Goal: Task Accomplishment & Management: Use online tool/utility

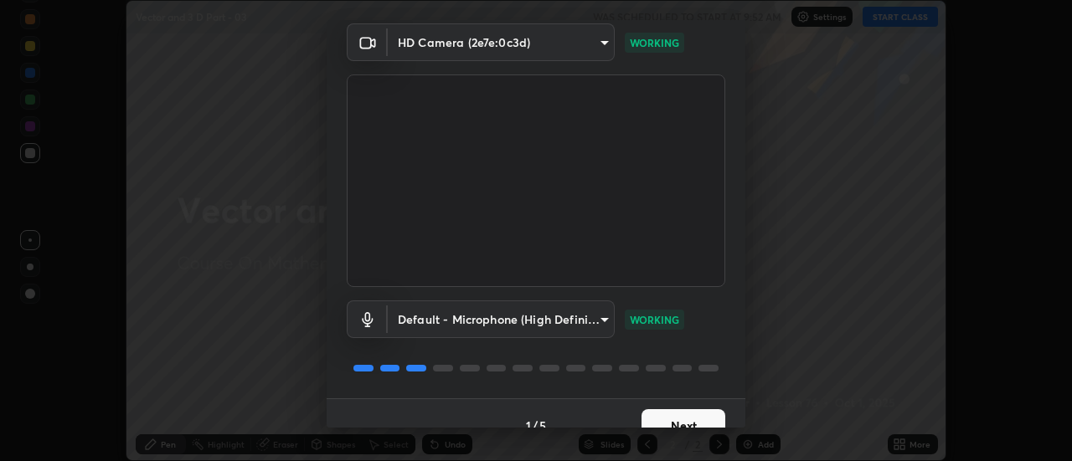
scroll to position [88, 0]
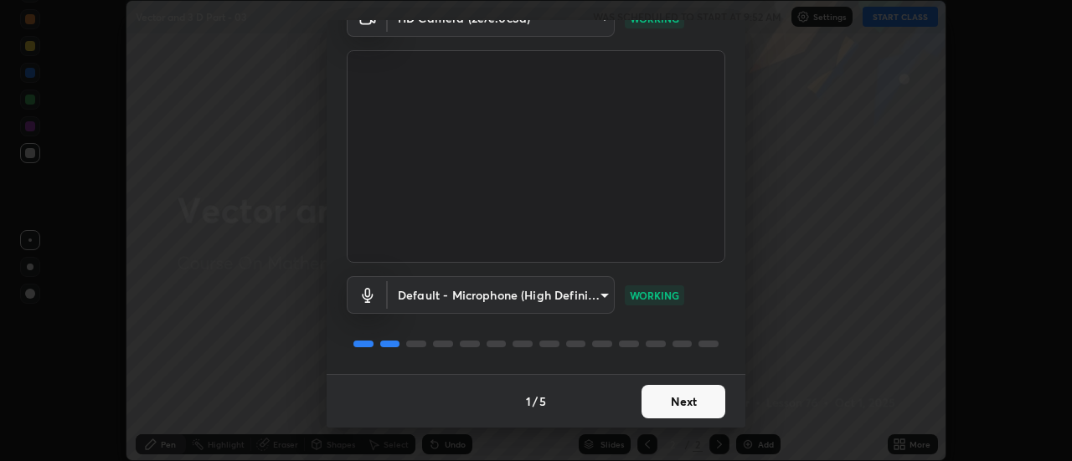
click at [672, 399] on button "Next" at bounding box center [683, 401] width 84 height 33
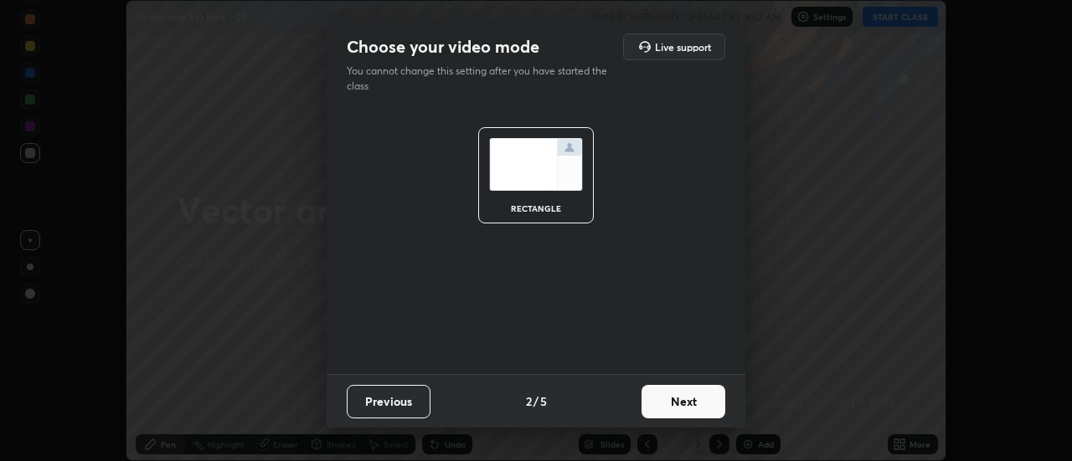
scroll to position [0, 0]
click at [676, 403] on button "Next" at bounding box center [683, 401] width 84 height 33
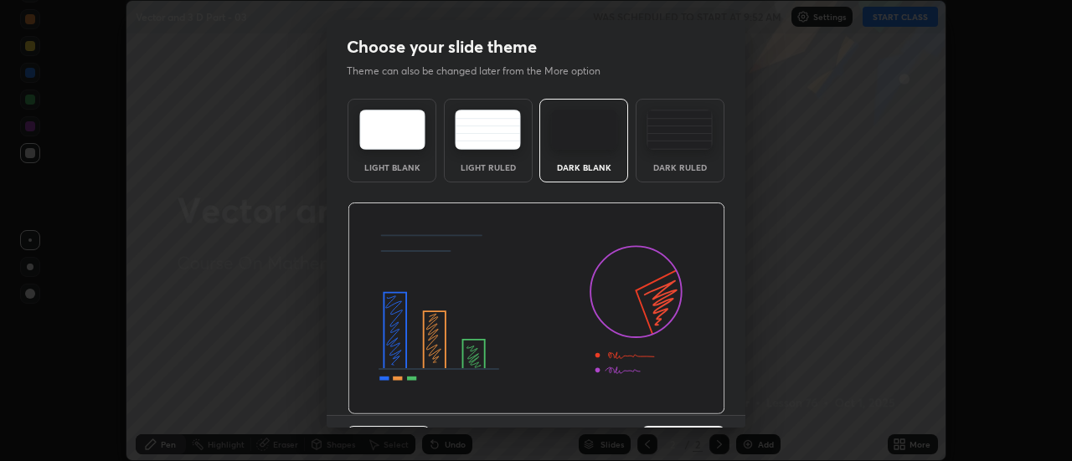
scroll to position [41, 0]
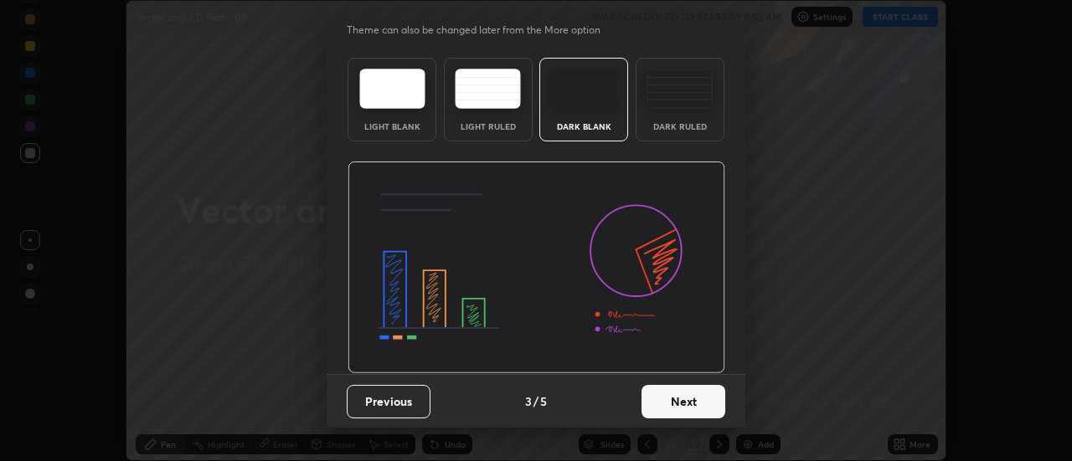
click at [666, 395] on button "Next" at bounding box center [683, 401] width 84 height 33
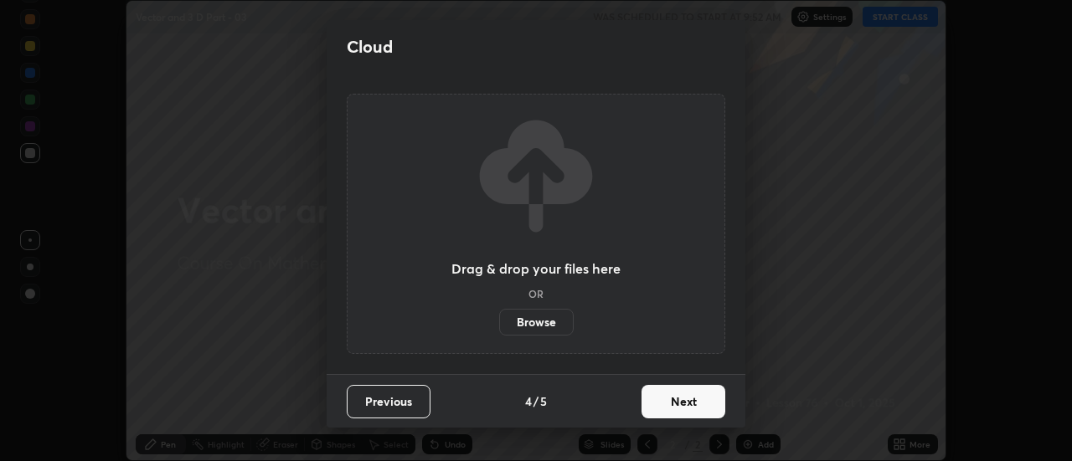
click at [675, 404] on button "Next" at bounding box center [683, 401] width 84 height 33
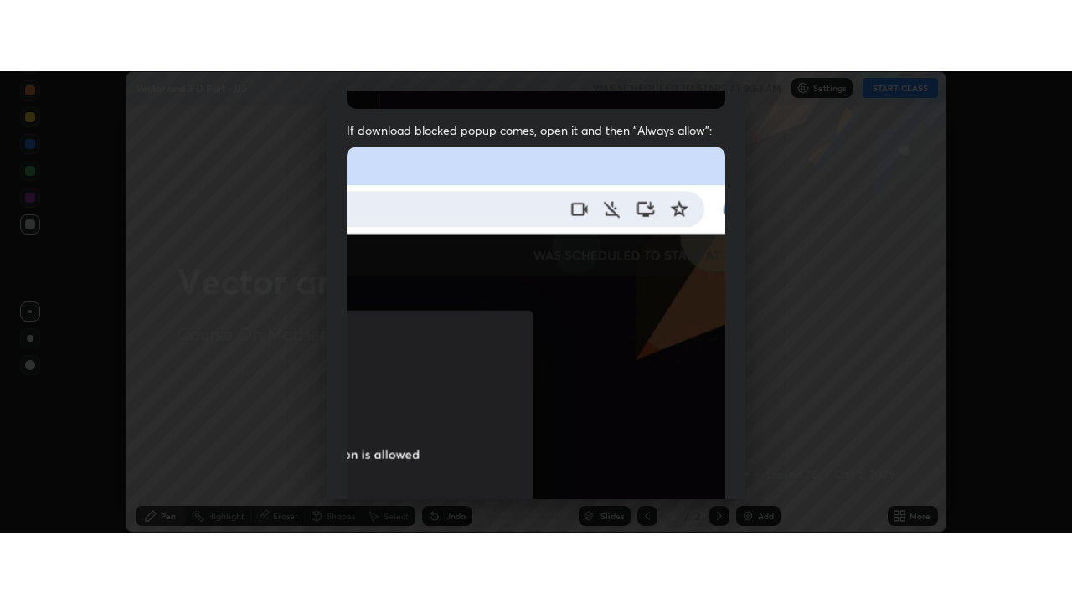
scroll to position [429, 0]
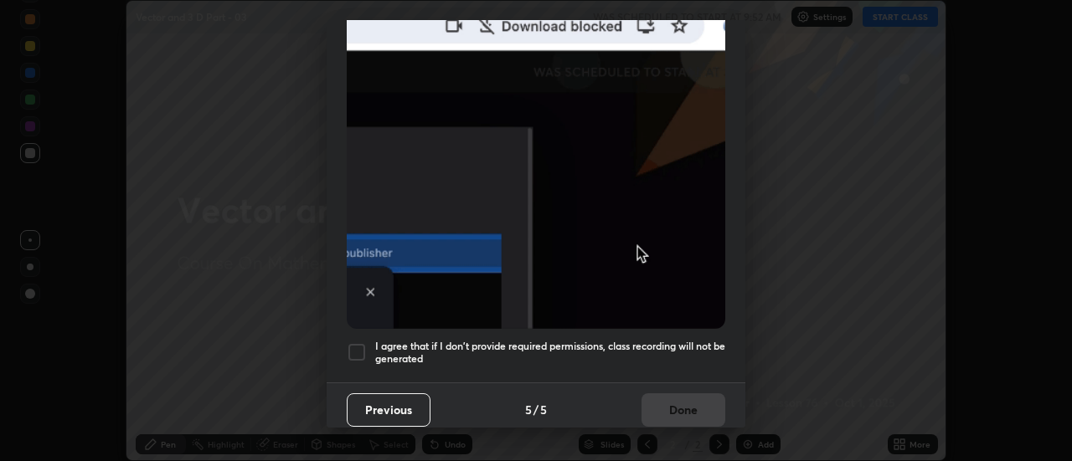
click at [650, 340] on h5 "I agree that if I don't provide required permissions, class recording will not …" at bounding box center [550, 353] width 350 height 26
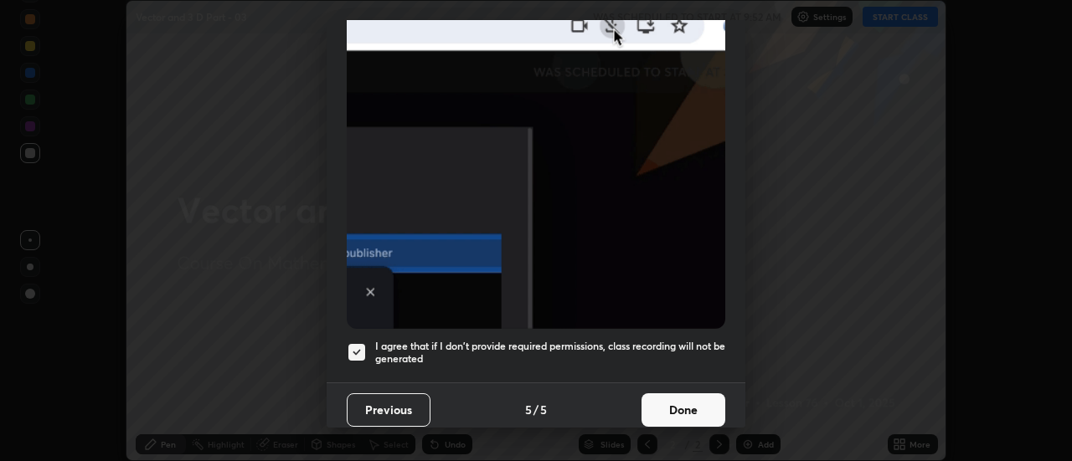
click at [673, 401] on button "Done" at bounding box center [683, 409] width 84 height 33
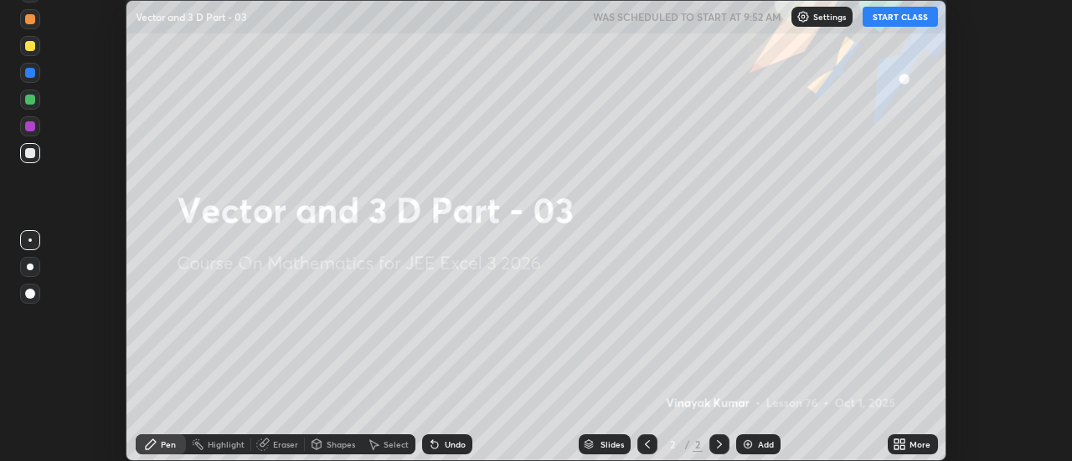
click at [909, 13] on button "START CLASS" at bounding box center [899, 17] width 75 height 20
click at [913, 443] on div "More" at bounding box center [919, 444] width 21 height 8
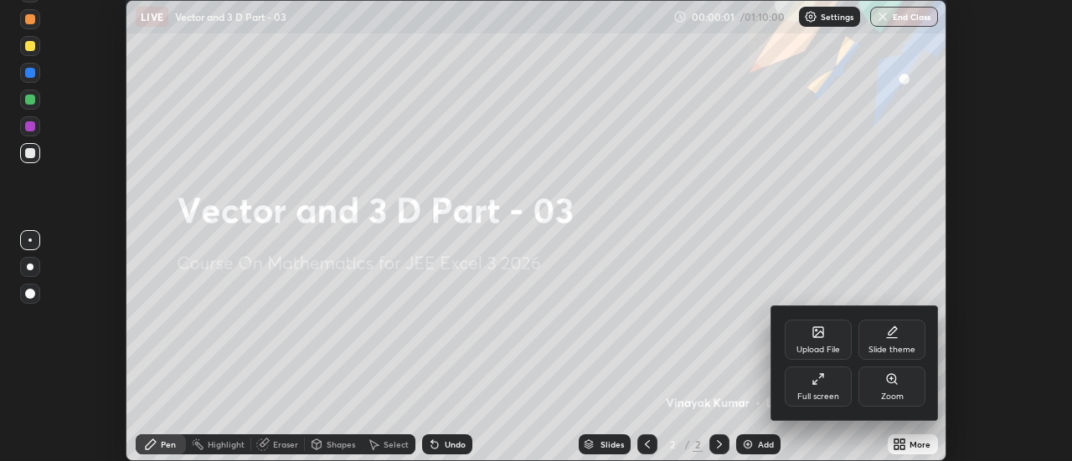
click at [826, 396] on div "Full screen" at bounding box center [818, 397] width 42 height 8
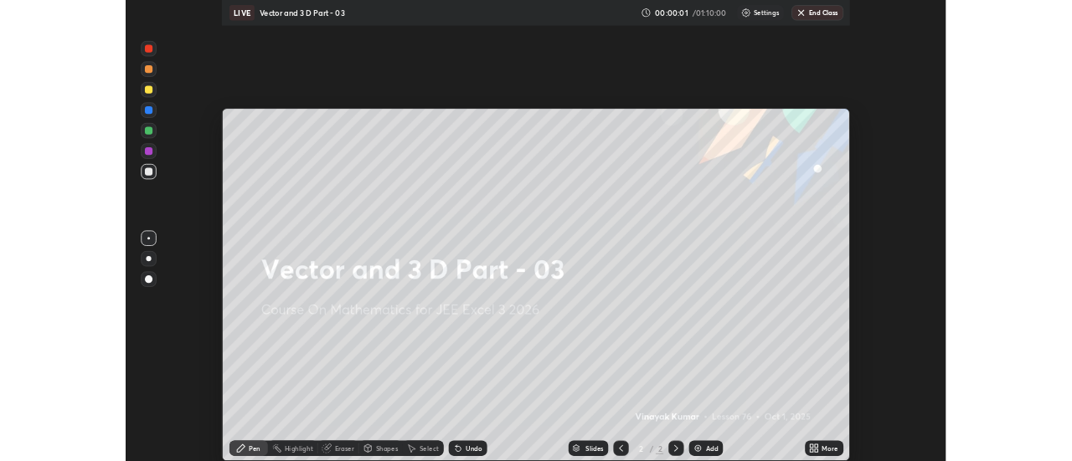
scroll to position [603, 1072]
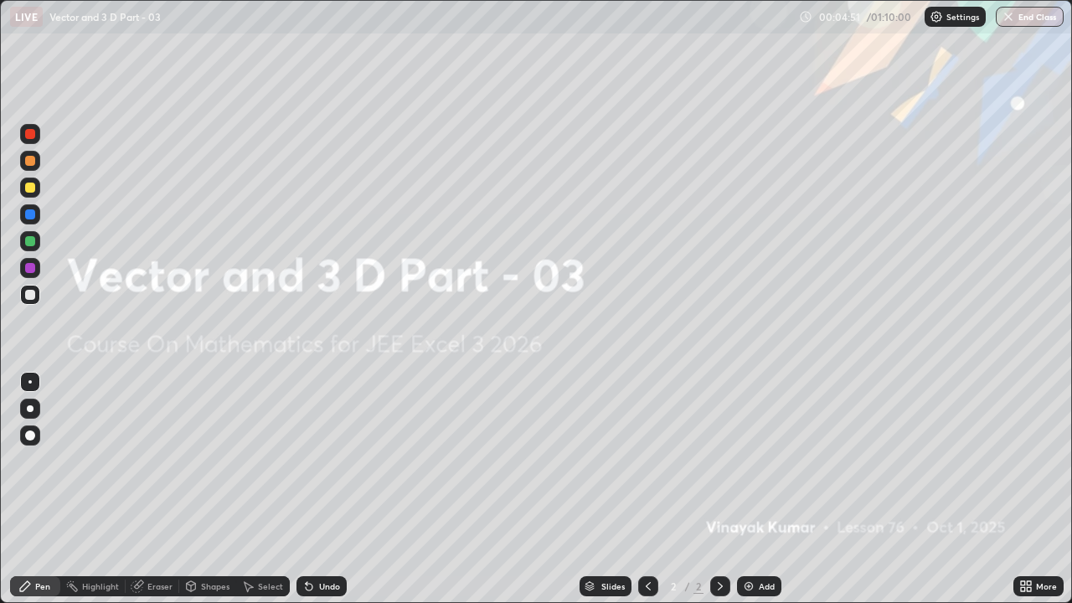
click at [762, 460] on div "Add" at bounding box center [767, 586] width 16 height 8
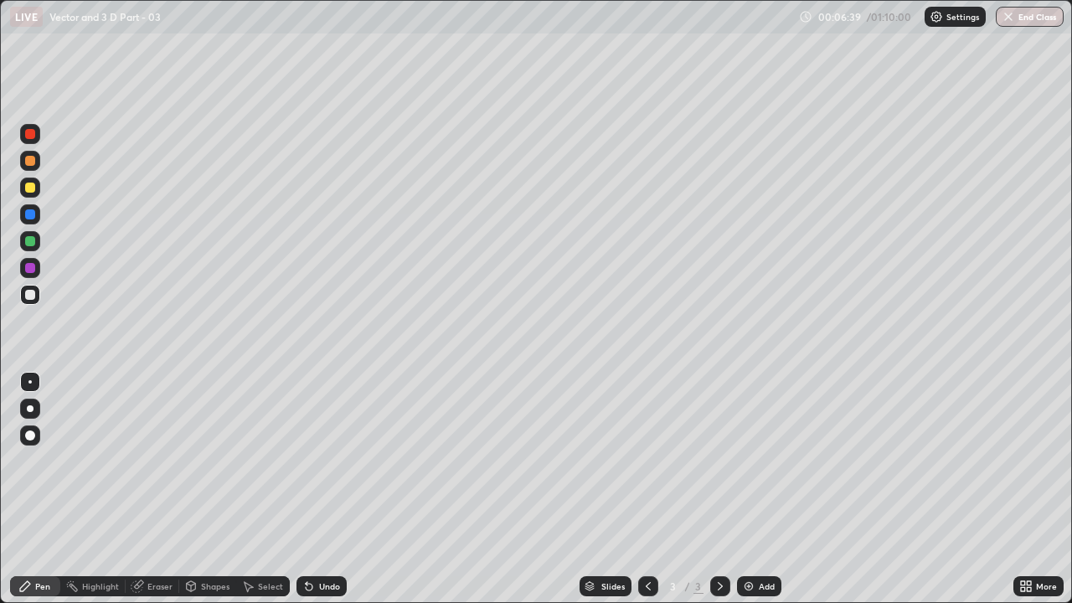
click at [756, 460] on div "Add" at bounding box center [759, 586] width 44 height 20
click at [43, 460] on div at bounding box center [30, 468] width 27 height 201
click at [40, 460] on div at bounding box center [30, 468] width 27 height 201
click at [753, 460] on img at bounding box center [748, 585] width 13 height 13
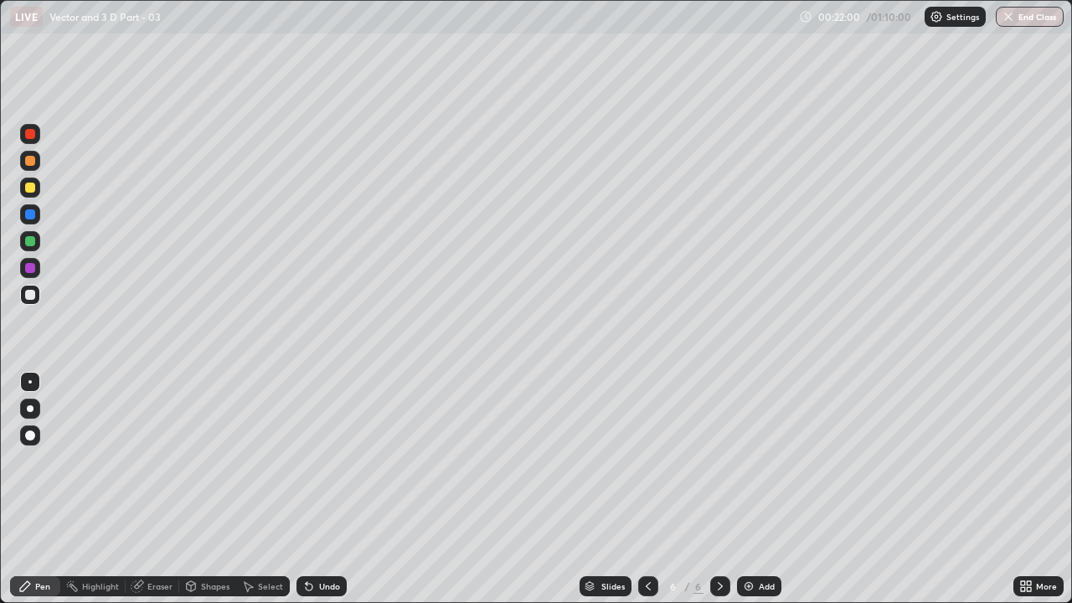
click at [756, 460] on div "Add" at bounding box center [759, 586] width 44 height 20
click at [748, 460] on img at bounding box center [748, 585] width 13 height 13
click at [766, 460] on div "Add" at bounding box center [767, 586] width 16 height 8
click at [648, 460] on icon at bounding box center [647, 585] width 13 height 13
click at [711, 460] on div at bounding box center [720, 586] width 20 height 20
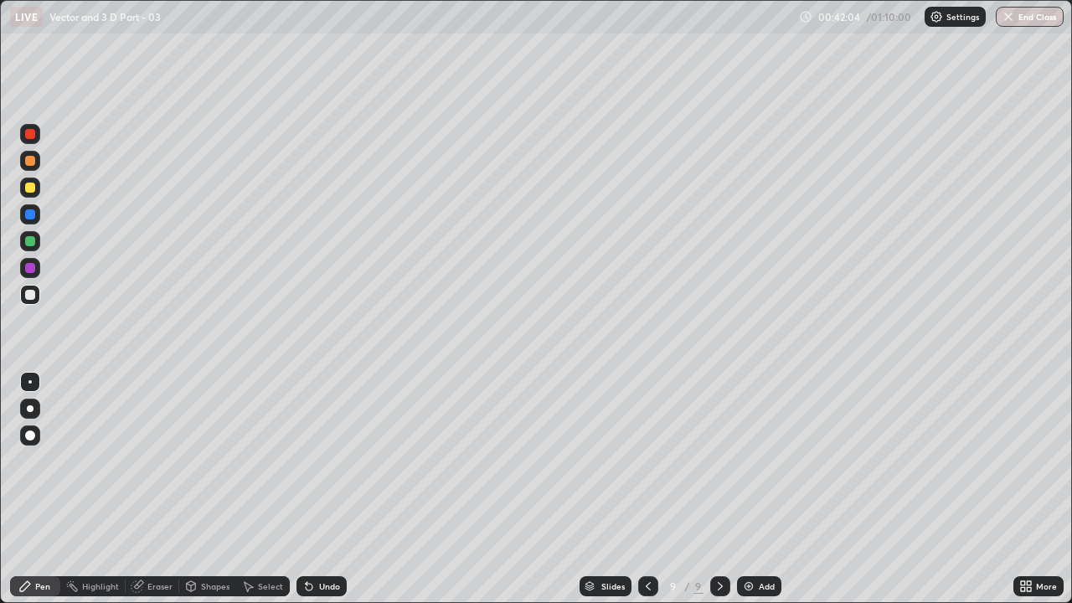
click at [314, 460] on div "Undo" at bounding box center [321, 586] width 50 height 20
click at [319, 460] on div "Undo" at bounding box center [329, 586] width 21 height 8
click at [215, 460] on div "Shapes" at bounding box center [215, 586] width 28 height 8
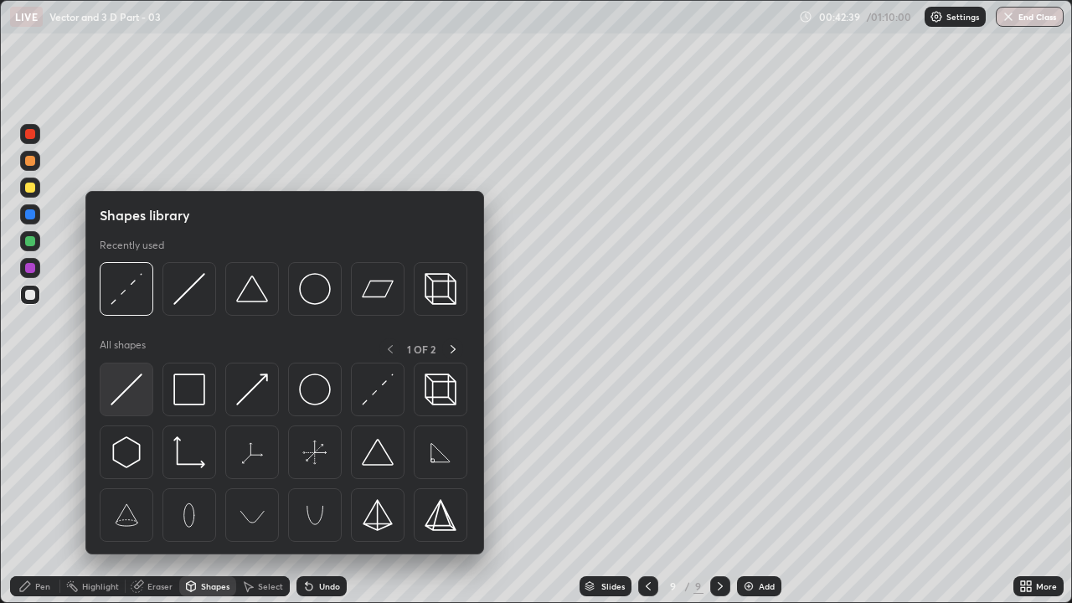
click at [137, 401] on img at bounding box center [127, 389] width 32 height 32
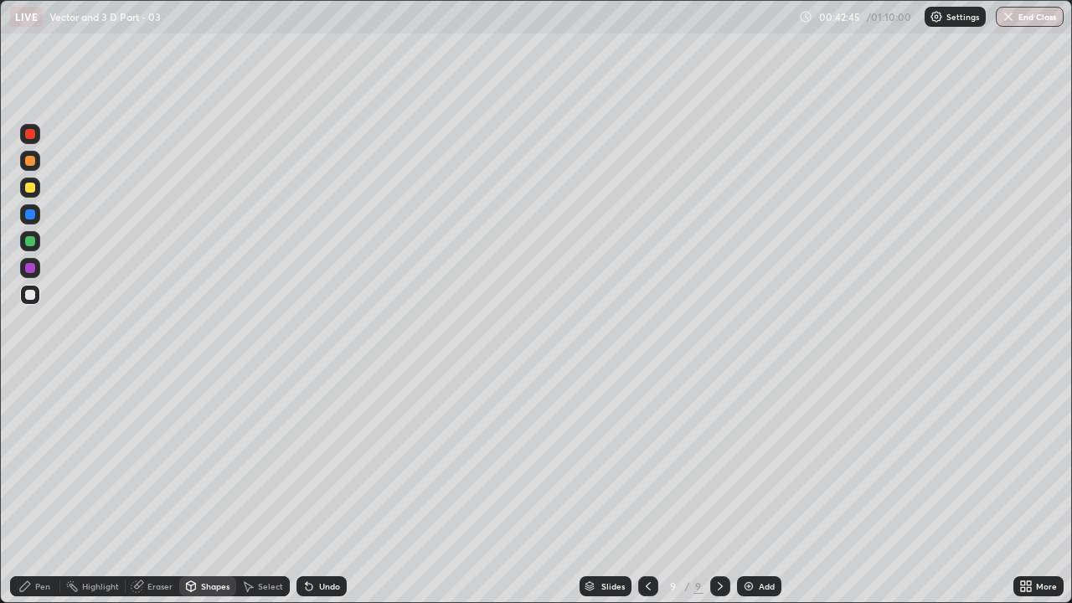
click at [43, 460] on div "Pen" at bounding box center [42, 586] width 15 height 8
click at [764, 460] on div "Add" at bounding box center [767, 586] width 16 height 8
click at [645, 460] on icon at bounding box center [646, 585] width 13 height 13
click at [727, 460] on div at bounding box center [720, 586] width 20 height 20
click at [328, 460] on div "Undo" at bounding box center [329, 586] width 21 height 8
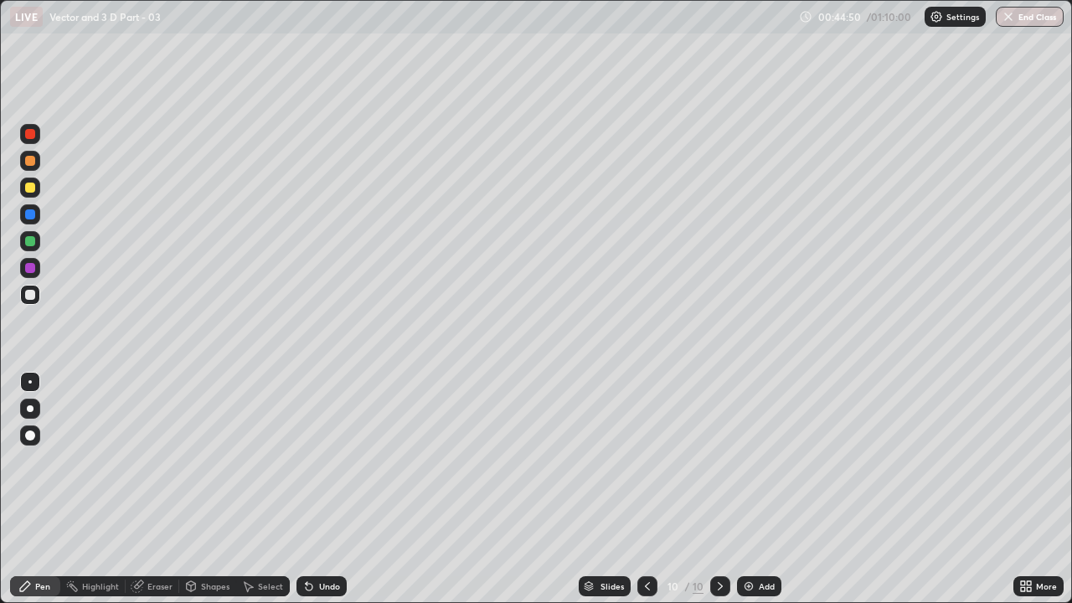
click at [326, 460] on div "Undo" at bounding box center [329, 586] width 21 height 8
click at [325, 460] on div "Undo" at bounding box center [329, 586] width 21 height 8
click at [327, 460] on div "Undo" at bounding box center [321, 586] width 50 height 20
click at [327, 460] on div "Undo" at bounding box center [329, 586] width 21 height 8
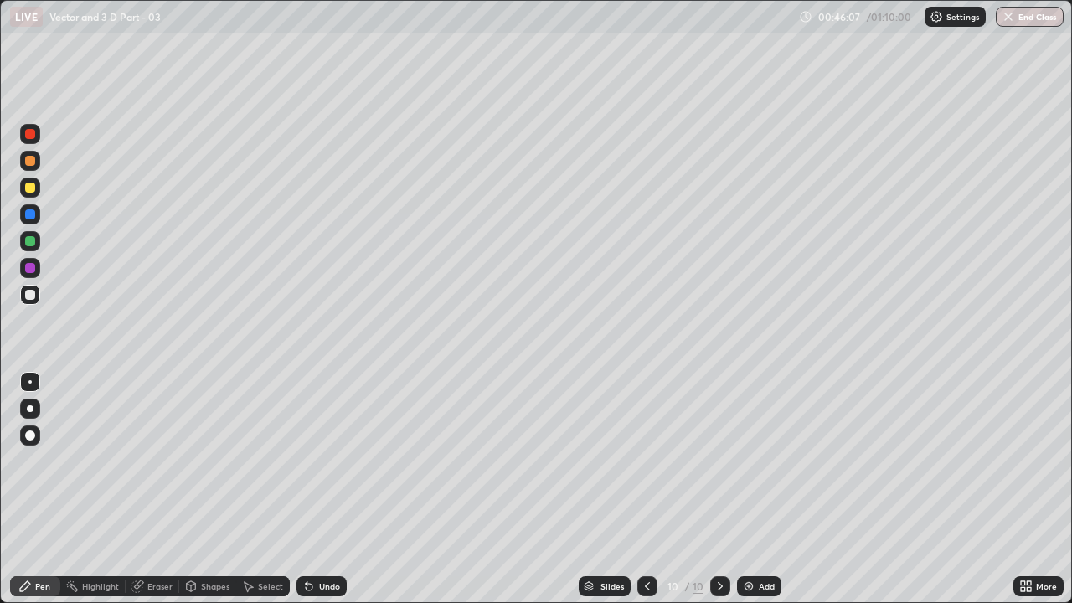
click at [327, 460] on div "Undo" at bounding box center [329, 586] width 21 height 8
click at [328, 460] on div "Undo" at bounding box center [329, 586] width 21 height 8
click at [325, 460] on div "Undo" at bounding box center [329, 586] width 21 height 8
click at [751, 460] on img at bounding box center [748, 585] width 13 height 13
click at [319, 460] on div "Undo" at bounding box center [329, 586] width 21 height 8
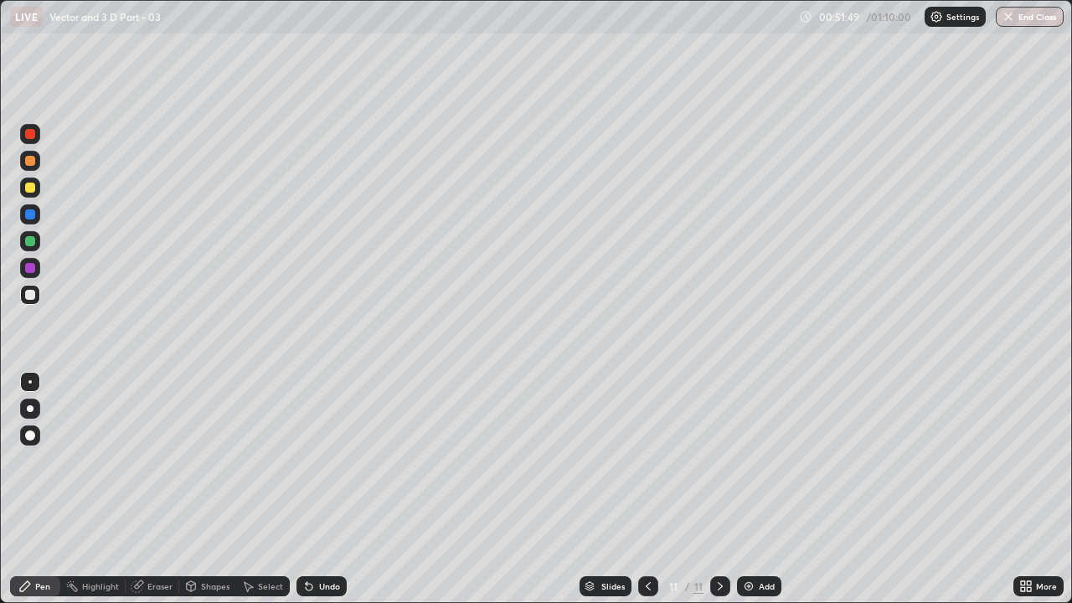
click at [750, 460] on img at bounding box center [748, 585] width 13 height 13
click at [754, 460] on div "Add" at bounding box center [759, 586] width 44 height 20
click at [327, 460] on div "Undo" at bounding box center [321, 586] width 50 height 20
click at [756, 460] on div "Add" at bounding box center [759, 586] width 44 height 20
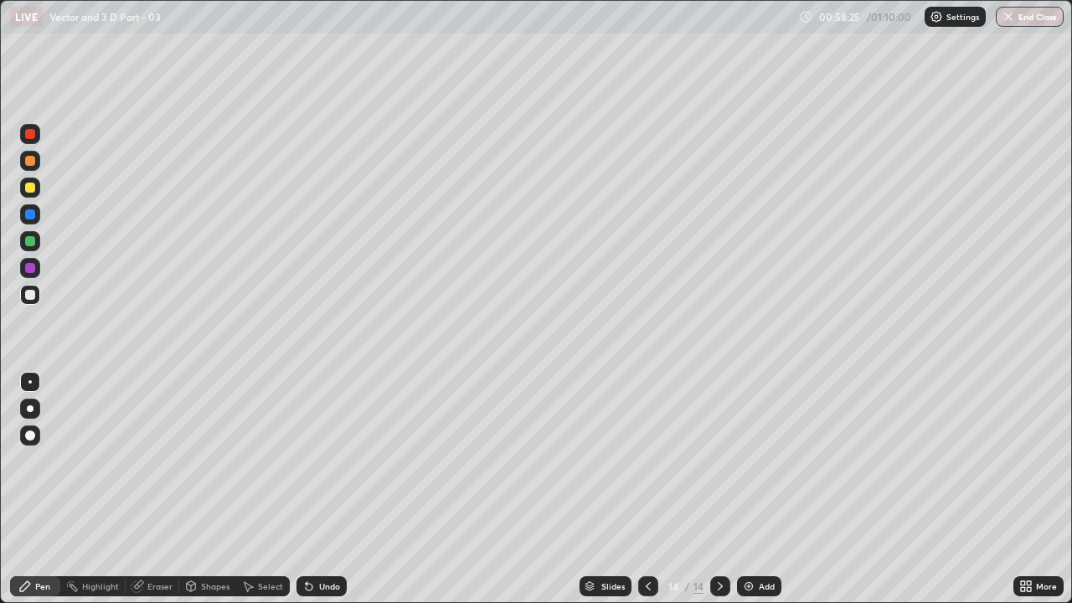
click at [201, 460] on div "Shapes" at bounding box center [207, 586] width 57 height 20
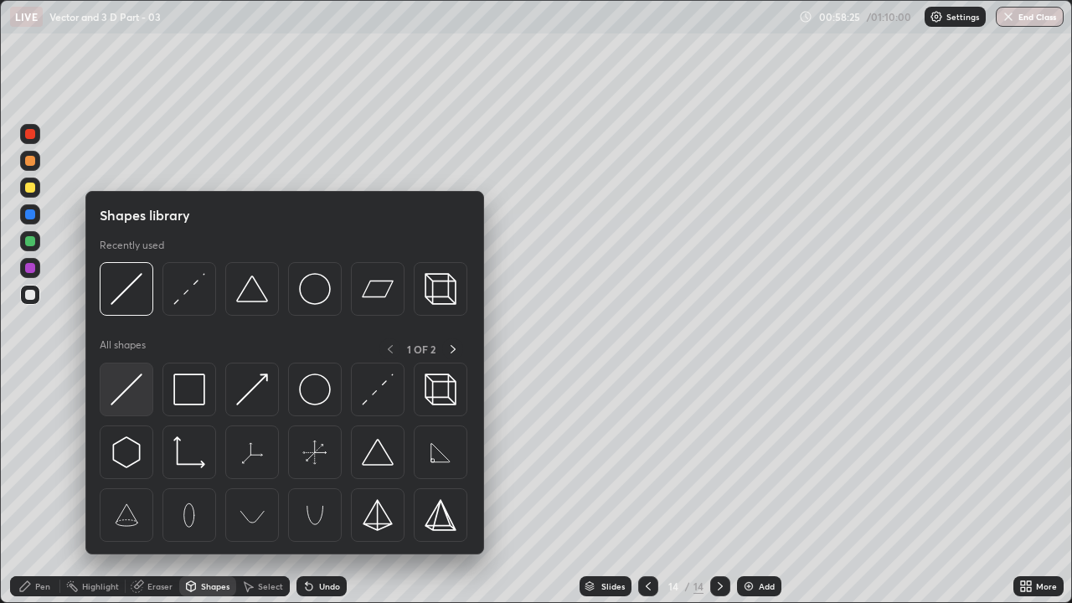
click at [136, 393] on img at bounding box center [127, 389] width 32 height 32
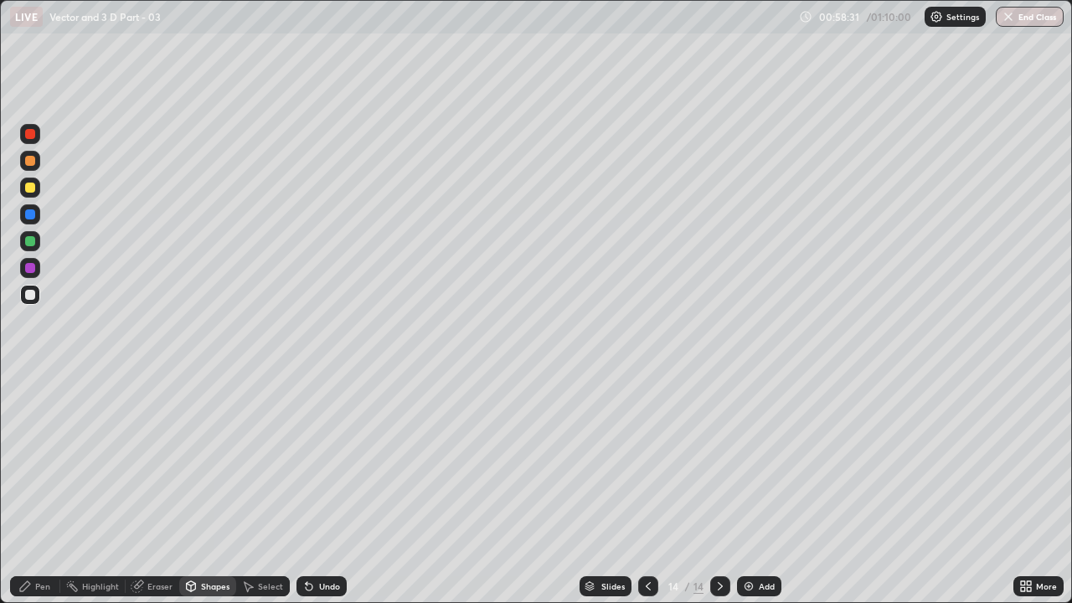
click at [37, 460] on div "Pen" at bounding box center [42, 586] width 15 height 8
click at [213, 460] on div "Shapes" at bounding box center [215, 586] width 28 height 8
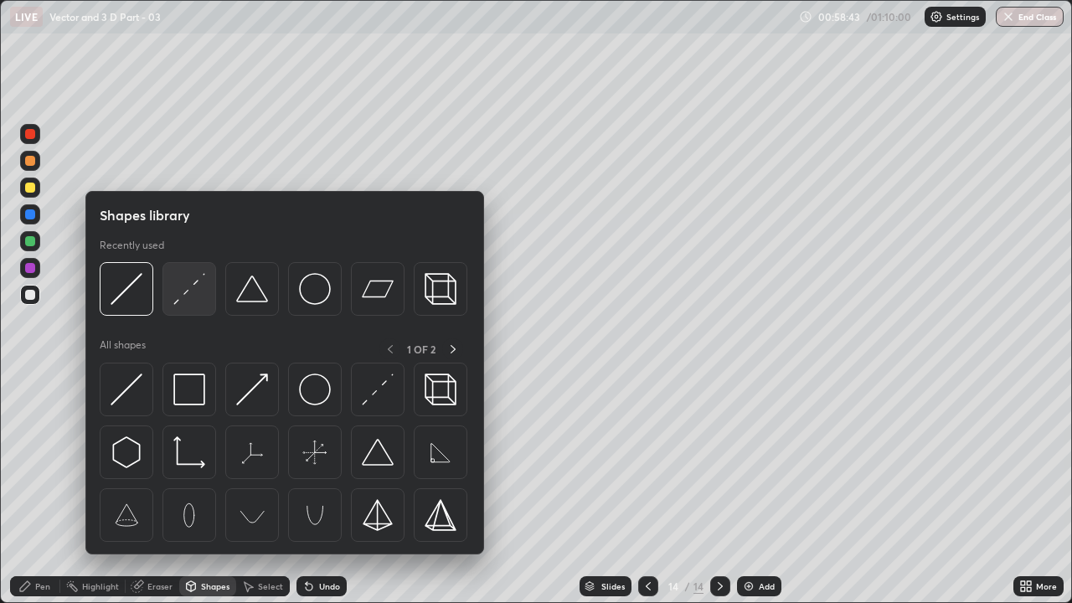
click at [189, 296] on img at bounding box center [189, 289] width 32 height 32
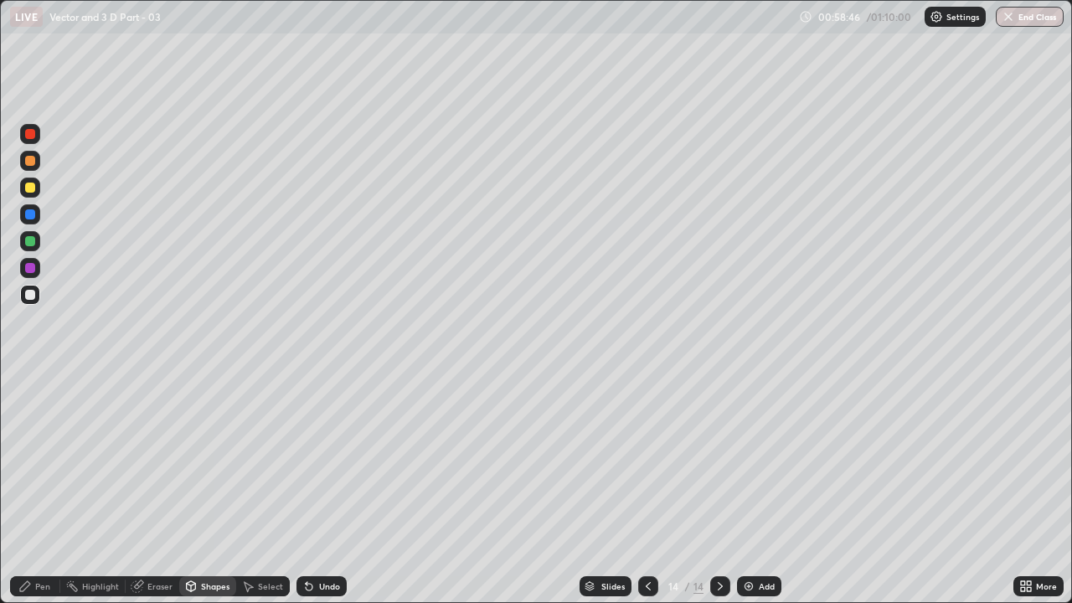
click at [39, 460] on div "Pen" at bounding box center [42, 586] width 15 height 8
click at [762, 460] on div "Add" at bounding box center [759, 586] width 44 height 20
click at [319, 460] on div "Undo" at bounding box center [329, 586] width 21 height 8
click at [325, 460] on div "Undo" at bounding box center [329, 586] width 21 height 8
click at [328, 460] on div "Undo" at bounding box center [329, 586] width 21 height 8
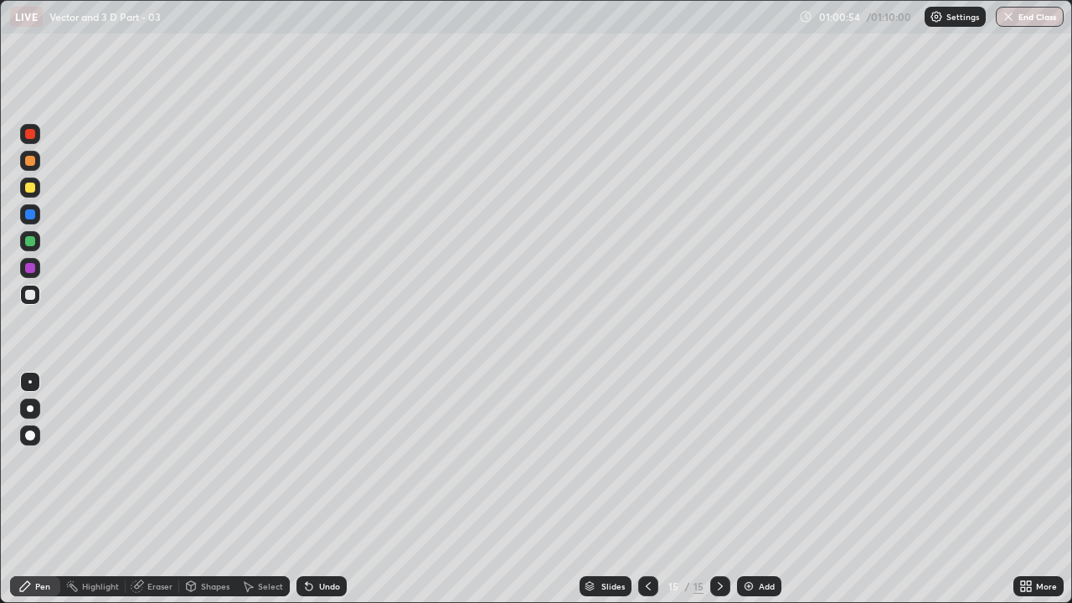
click at [331, 460] on div "Undo" at bounding box center [329, 586] width 21 height 8
click at [329, 460] on div "Undo" at bounding box center [329, 586] width 21 height 8
click at [327, 460] on div "Undo" at bounding box center [329, 586] width 21 height 8
click at [318, 460] on div "Undo" at bounding box center [321, 586] width 50 height 20
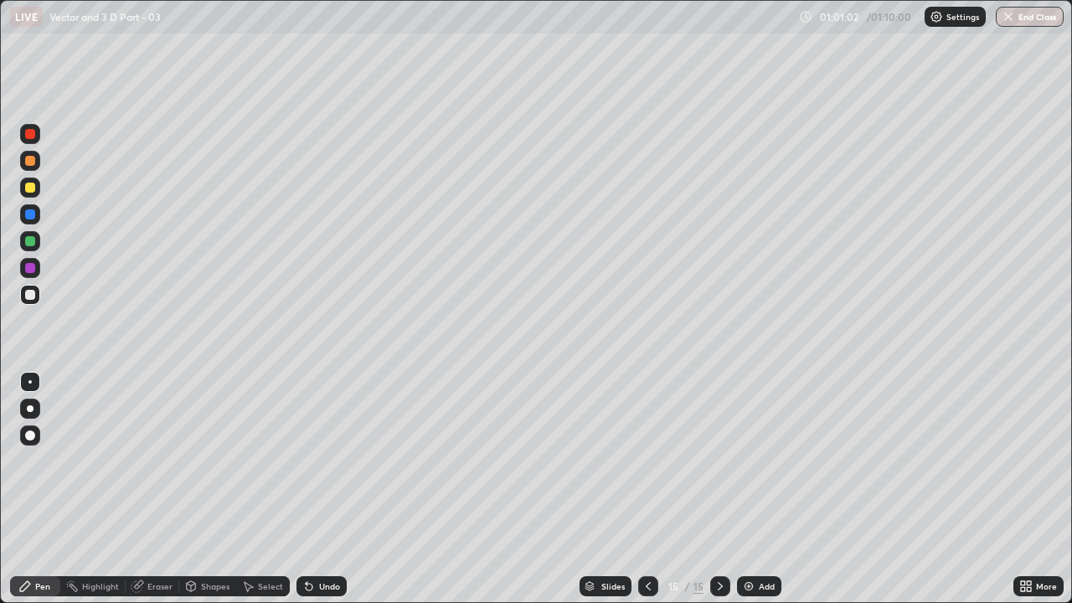
click at [149, 460] on div "Eraser" at bounding box center [159, 586] width 25 height 8
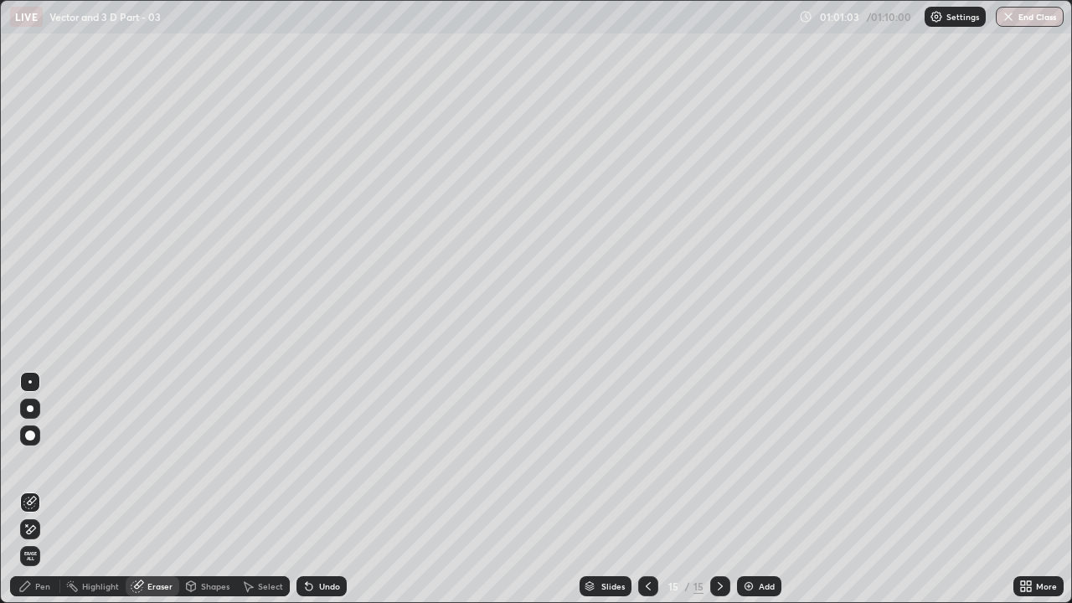
click at [203, 460] on div "Shapes" at bounding box center [215, 586] width 28 height 8
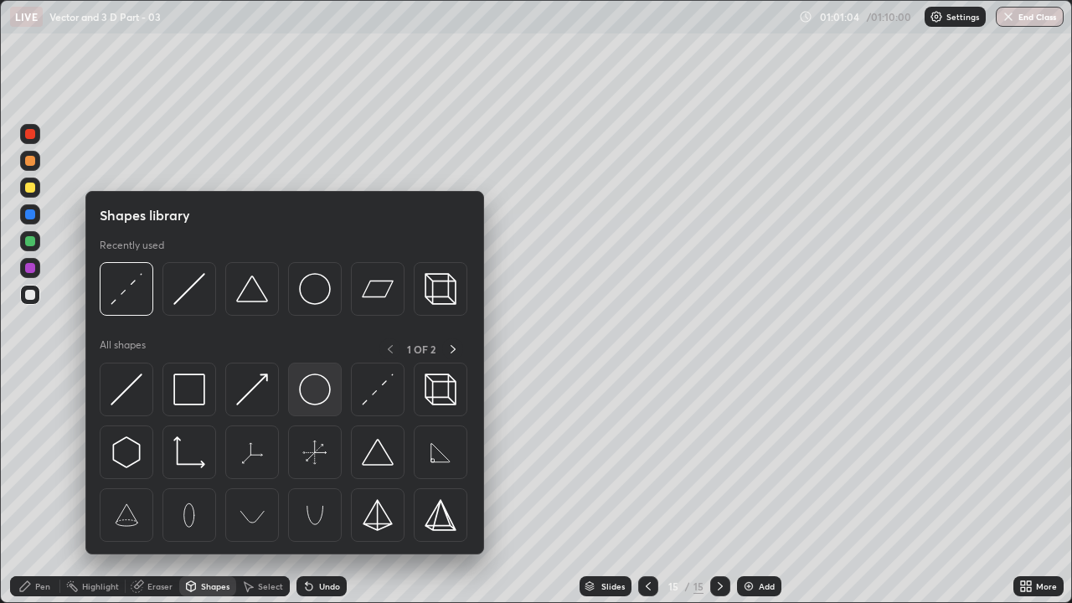
click at [299, 389] on img at bounding box center [315, 389] width 32 height 32
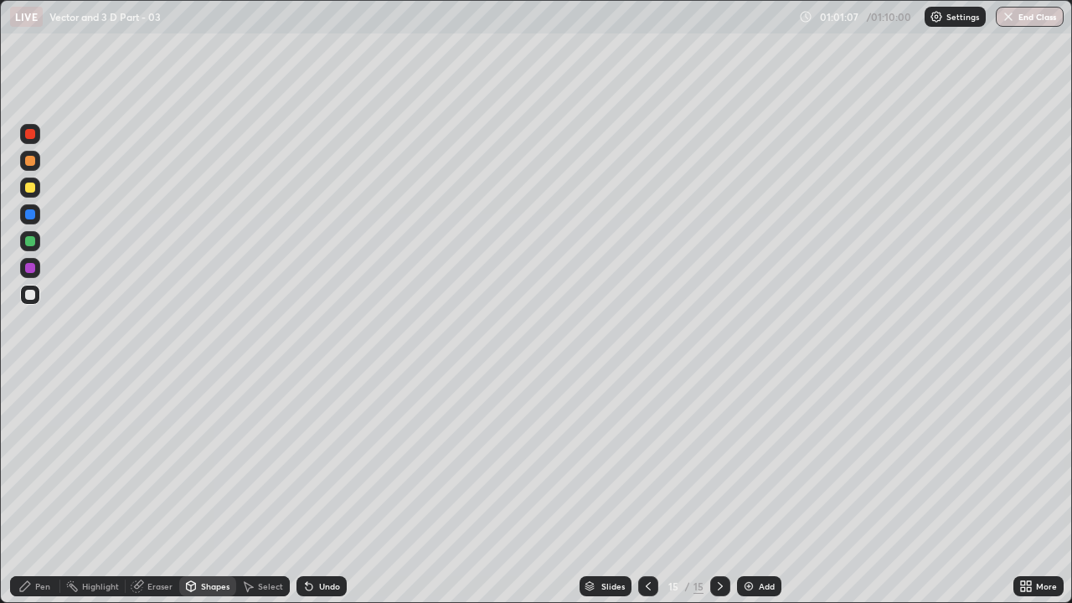
click at [38, 460] on div "Pen" at bounding box center [35, 586] width 50 height 20
click at [764, 460] on div "Add" at bounding box center [767, 586] width 16 height 8
click at [322, 460] on div "Undo" at bounding box center [329, 586] width 21 height 8
click at [321, 460] on div "Undo" at bounding box center [329, 586] width 21 height 8
click at [754, 460] on div "Add" at bounding box center [759, 586] width 44 height 20
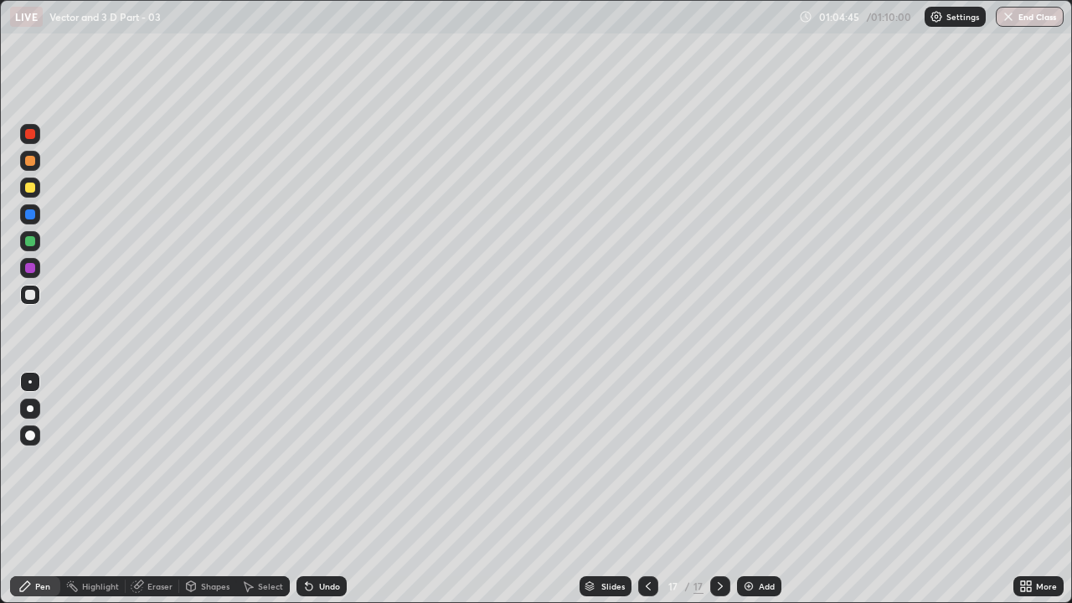
click at [324, 460] on div "Undo" at bounding box center [329, 586] width 21 height 8
click at [161, 460] on div "Eraser" at bounding box center [159, 586] width 25 height 8
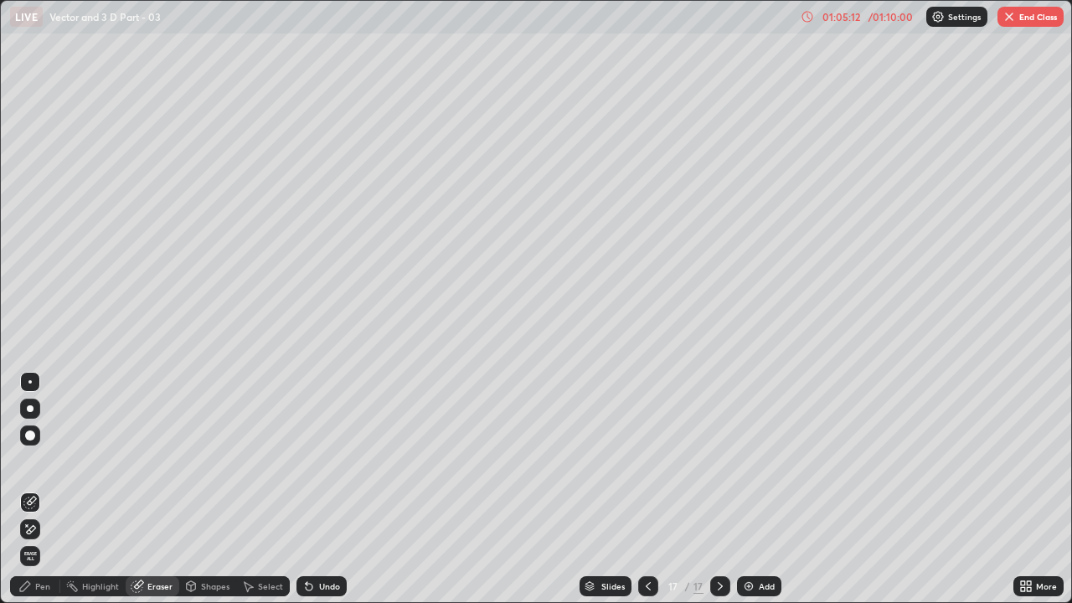
click at [44, 460] on div "Pen" at bounding box center [35, 586] width 50 height 20
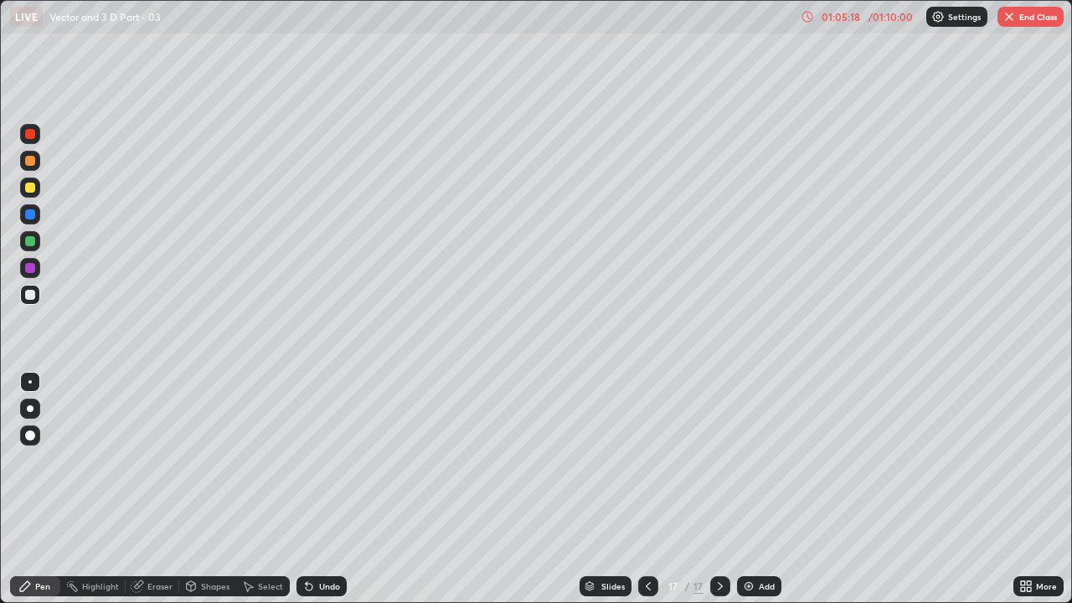
click at [334, 460] on div "Undo" at bounding box center [329, 586] width 21 height 8
click at [327, 460] on div "Undo" at bounding box center [321, 586] width 50 height 20
click at [1029, 23] on button "End Class" at bounding box center [1030, 17] width 66 height 20
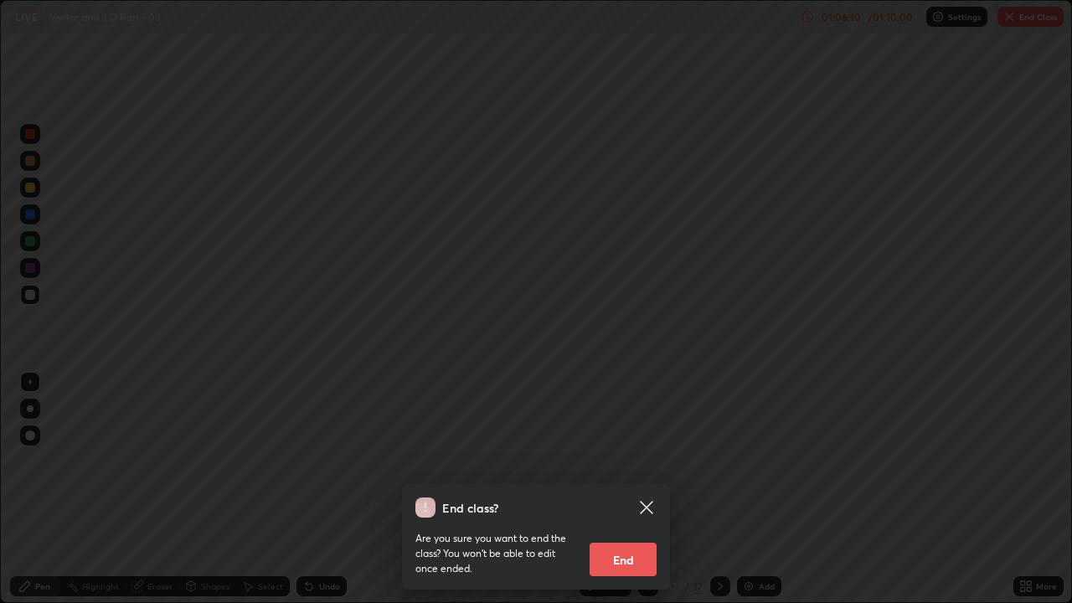
click at [616, 460] on button "End" at bounding box center [622, 559] width 67 height 33
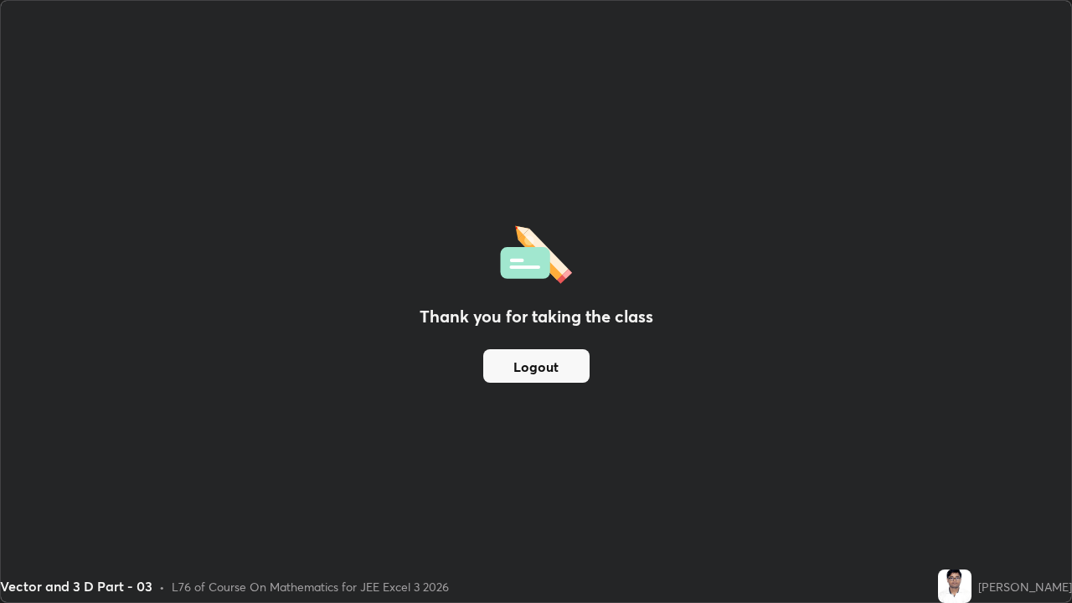
click at [519, 366] on button "Logout" at bounding box center [536, 365] width 106 height 33
click at [517, 370] on button "Logout" at bounding box center [536, 365] width 106 height 33
click at [519, 368] on button "Logout" at bounding box center [536, 365] width 106 height 33
click at [501, 438] on div "Thank you for taking the class Logout" at bounding box center [536, 301] width 1070 height 601
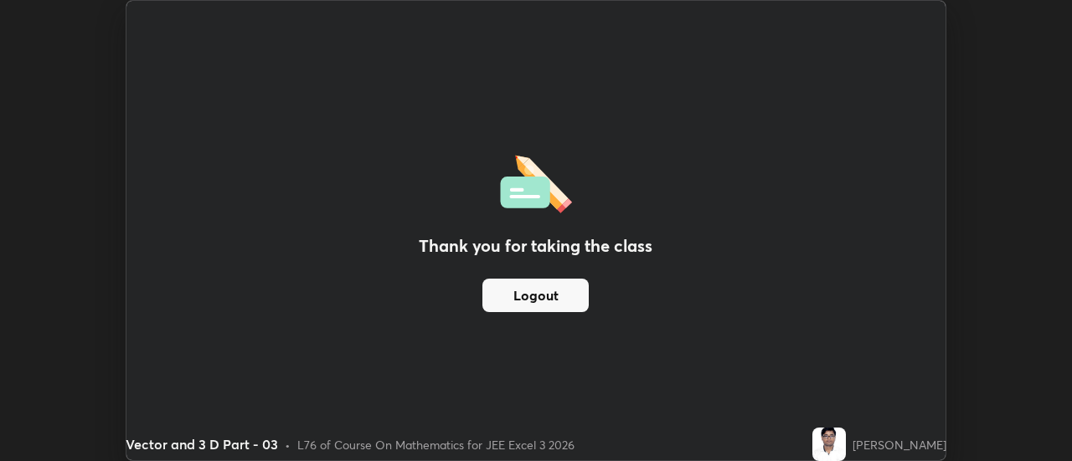
scroll to position [83261, 82651]
